Goal: Task Accomplishment & Management: Use online tool/utility

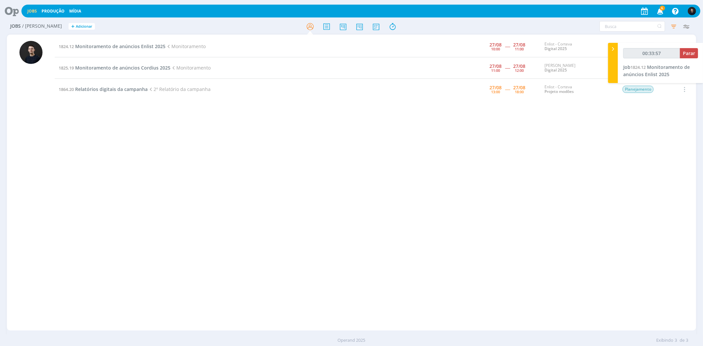
drag, startPoint x: 280, startPoint y: 45, endPoint x: 258, endPoint y: 45, distance: 22.4
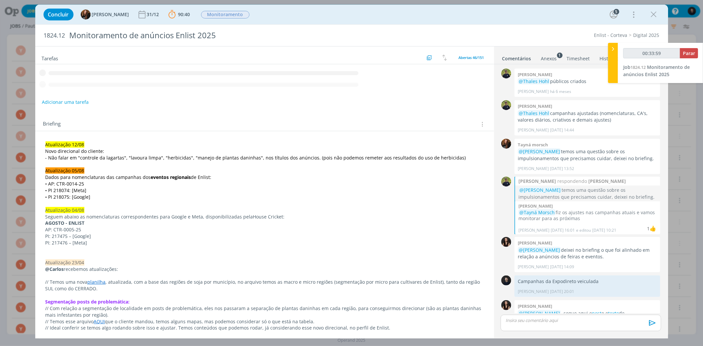
scroll to position [562, 0]
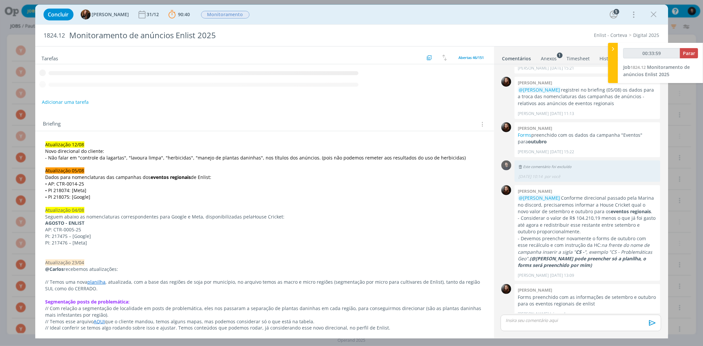
click at [15, 59] on div "Concluir Tayná Morsch 31/12 90:40 Parar Apontar Data * [DATE] Horas * 00:00 Tar…" at bounding box center [351, 173] width 703 height 346
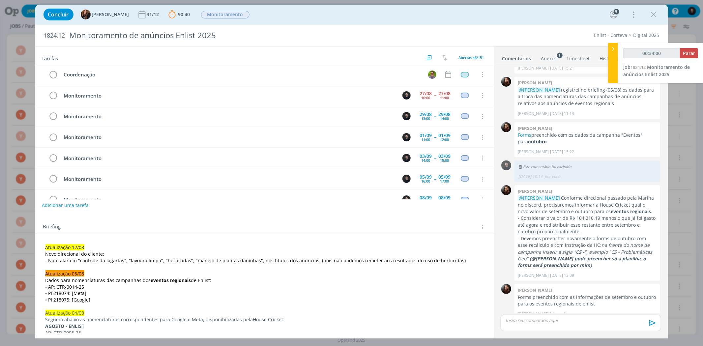
click at [649, 17] on icon "dialog" at bounding box center [654, 15] width 10 height 10
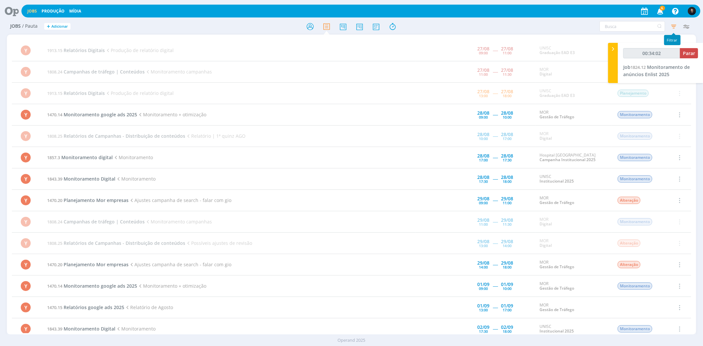
click at [674, 25] on icon "button" at bounding box center [674, 26] width 12 height 12
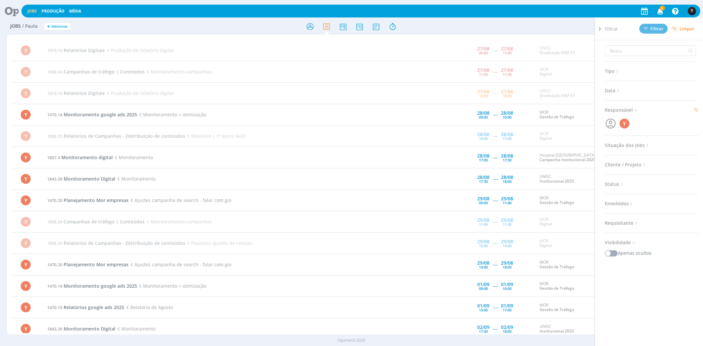
click at [685, 28] on span "Limpar" at bounding box center [683, 28] width 22 height 5
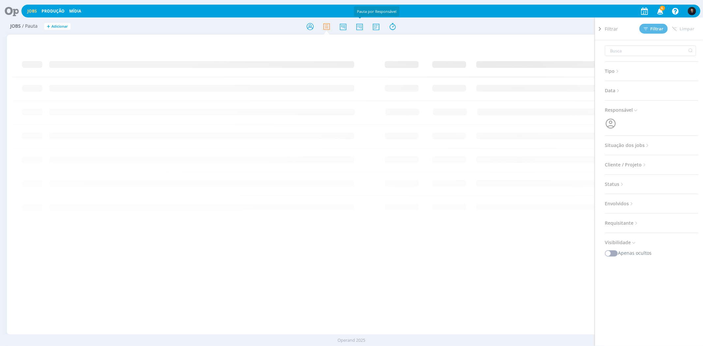
click at [366, 26] on div at bounding box center [352, 26] width 230 height 12
click at [376, 26] on icon at bounding box center [376, 26] width 12 height 13
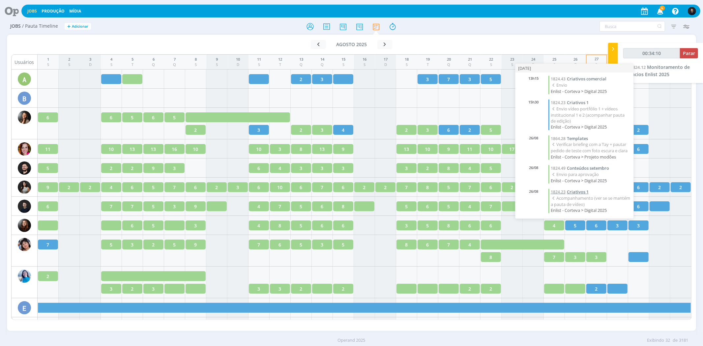
click at [568, 189] on span "Criativos 1" at bounding box center [578, 192] width 22 height 6
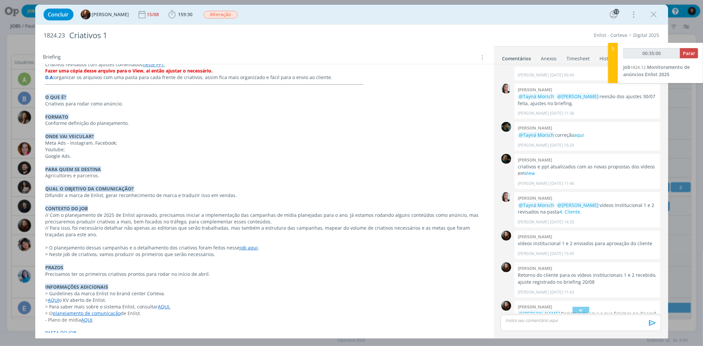
scroll to position [1677, 0]
click at [61, 328] on link "PASTA DO JOB." at bounding box center [61, 331] width 33 height 6
click at [83, 311] on link "[URL][DOMAIN_NAME]" at bounding box center [89, 311] width 50 height 9
click at [651, 14] on icon "dialog" at bounding box center [654, 15] width 10 height 10
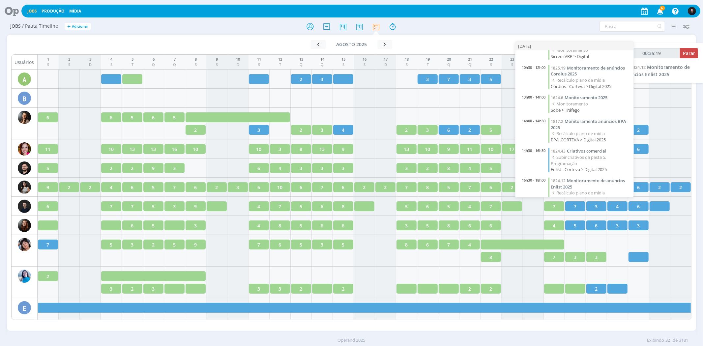
scroll to position [55, 0]
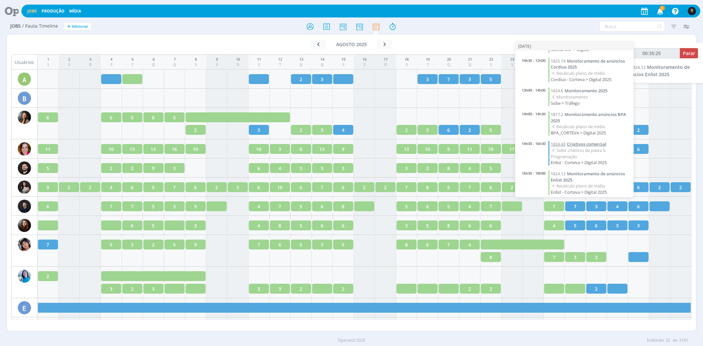
click at [596, 141] on span "Criativos comercial" at bounding box center [587, 144] width 40 height 6
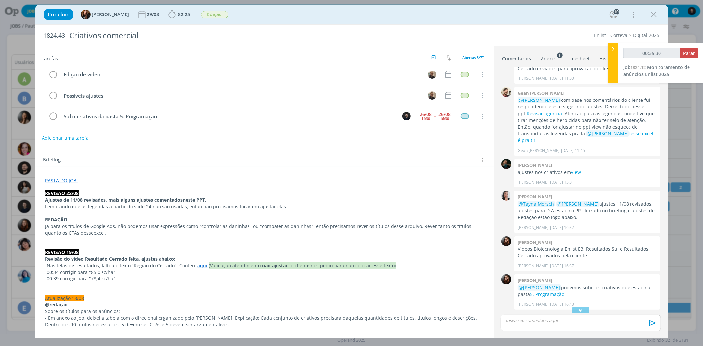
scroll to position [606, 0]
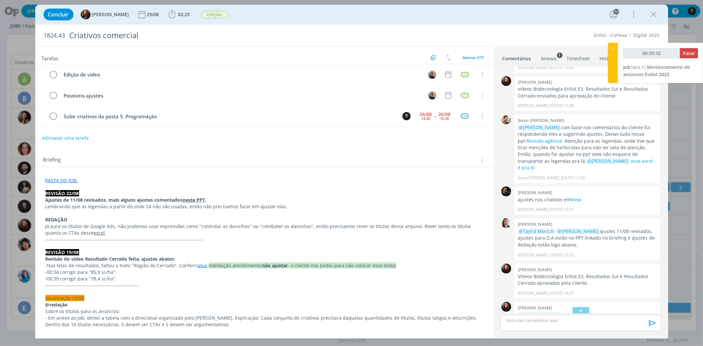
click at [538, 318] on link "5. Programação" at bounding box center [547, 321] width 34 height 6
type input "01:03:07"
